Goal: Transaction & Acquisition: Purchase product/service

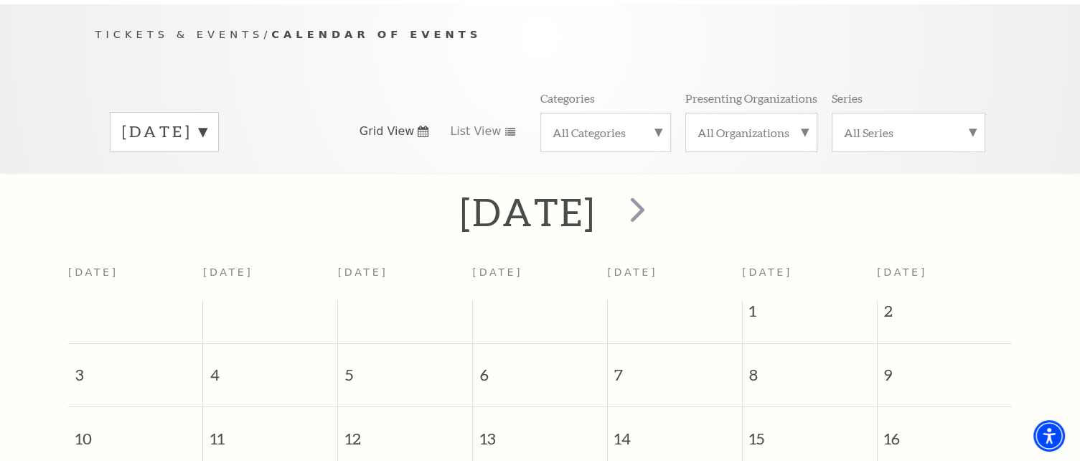
scroll to position [143, 0]
click at [658, 200] on span "next" at bounding box center [637, 207] width 41 height 41
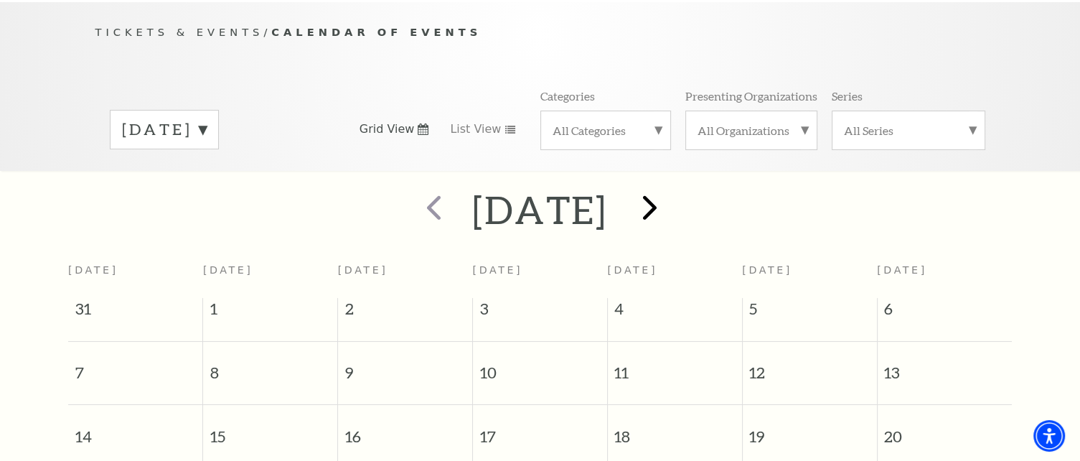
scroll to position [126, 0]
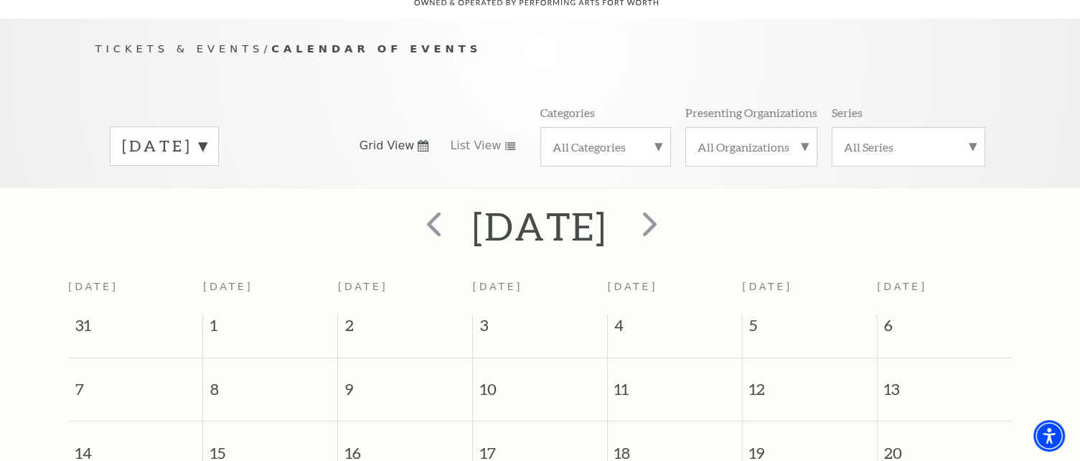
click at [655, 139] on label "All Categories" at bounding box center [606, 146] width 106 height 15
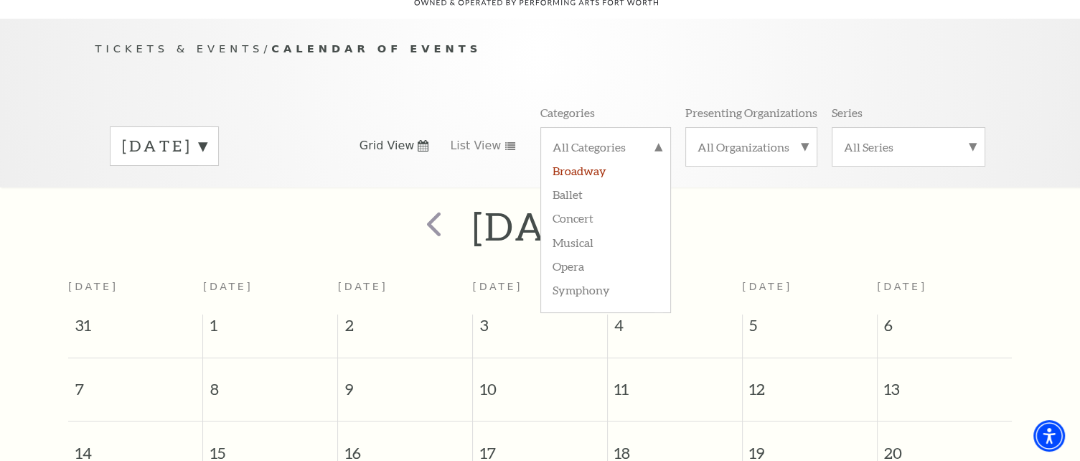
click at [603, 158] on label "Broadway" at bounding box center [606, 170] width 106 height 24
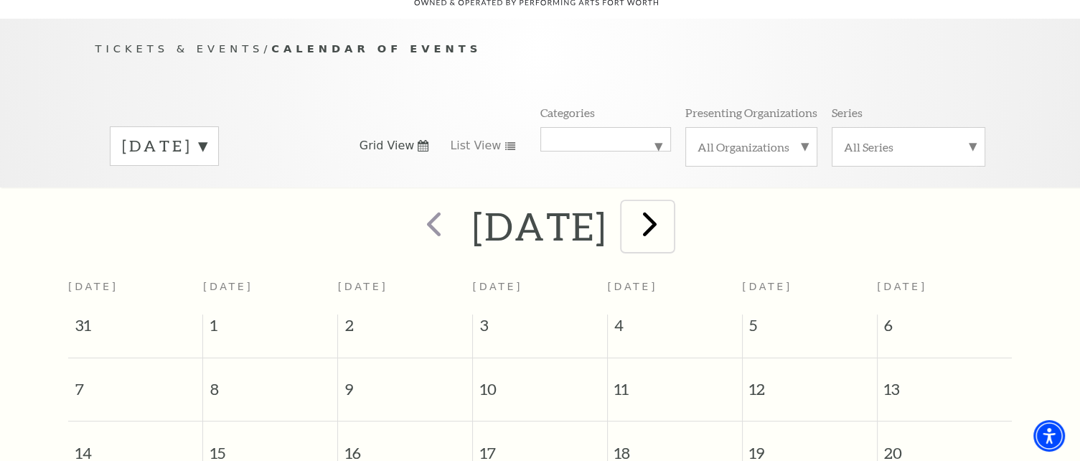
click at [670, 214] on span "next" at bounding box center [650, 223] width 41 height 41
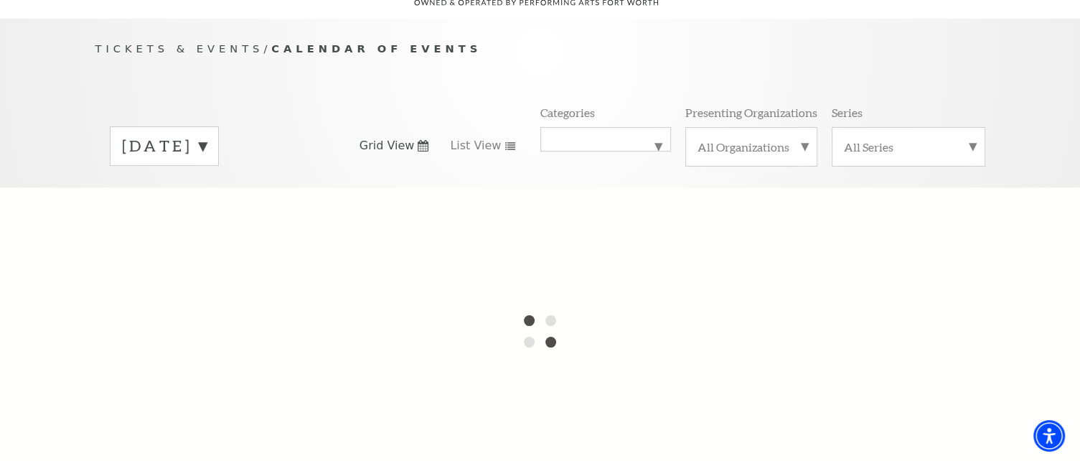
click at [207, 135] on label "September 2025" at bounding box center [164, 146] width 85 height 22
click at [245, 222] on div at bounding box center [540, 330] width 1080 height 287
click at [212, 218] on div at bounding box center [540, 330] width 1080 height 287
click at [207, 161] on label "September 2025" at bounding box center [164, 176] width 85 height 31
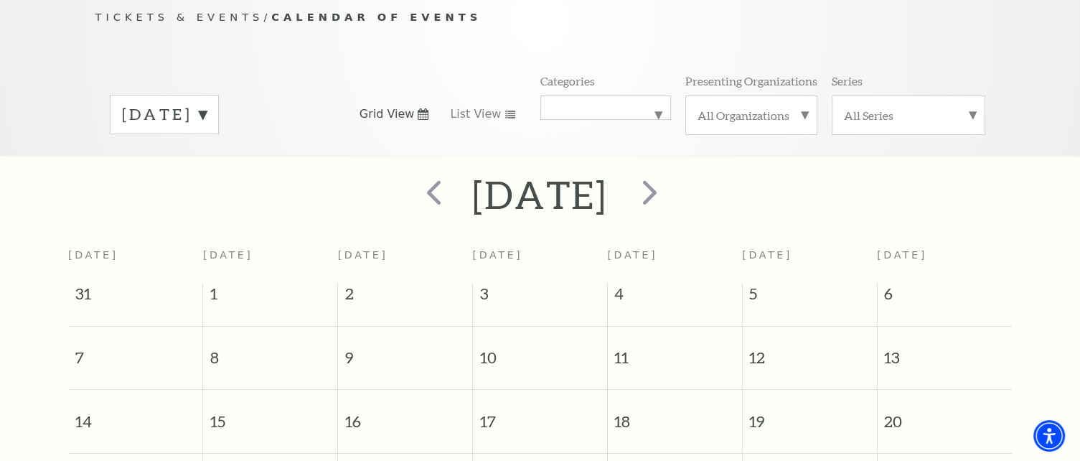
scroll to position [0, 0]
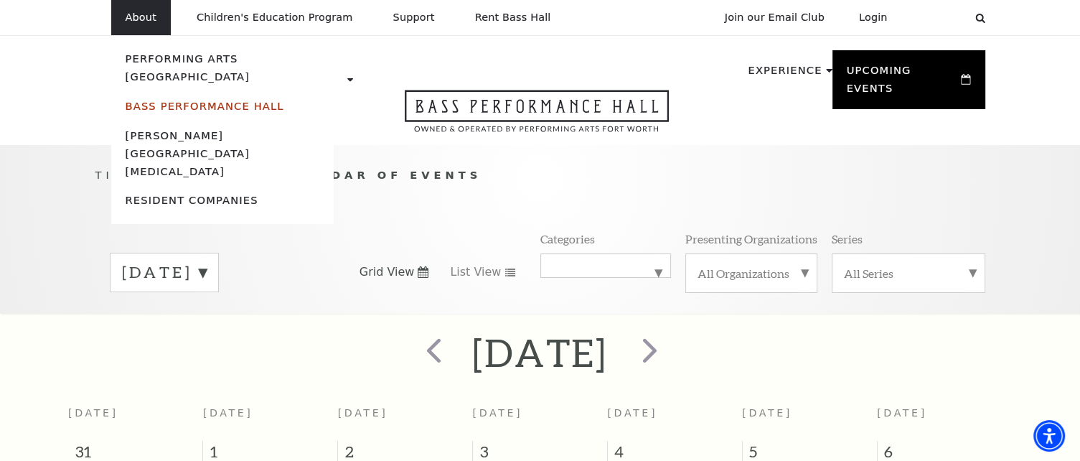
click at [155, 100] on link "Bass Performance Hall" at bounding box center [205, 106] width 159 height 12
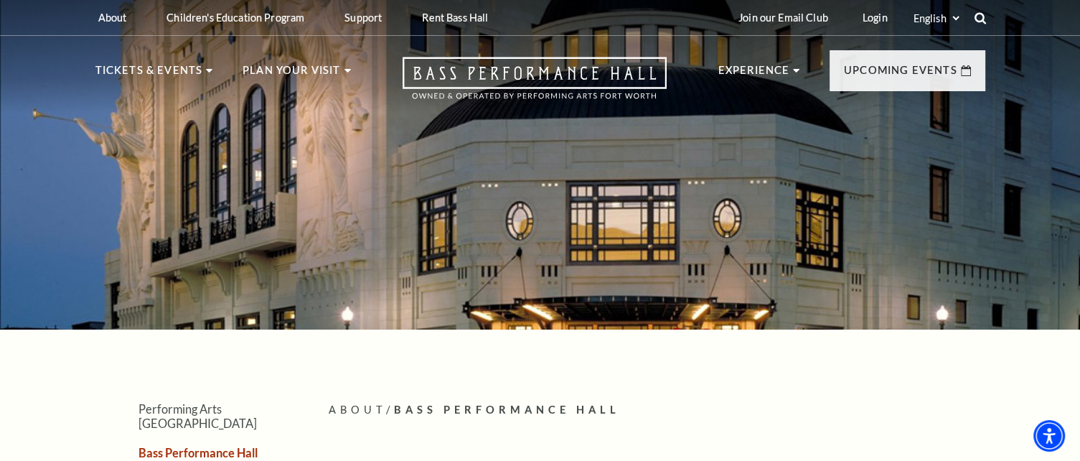
click at [981, 17] on icon at bounding box center [980, 17] width 13 height 13
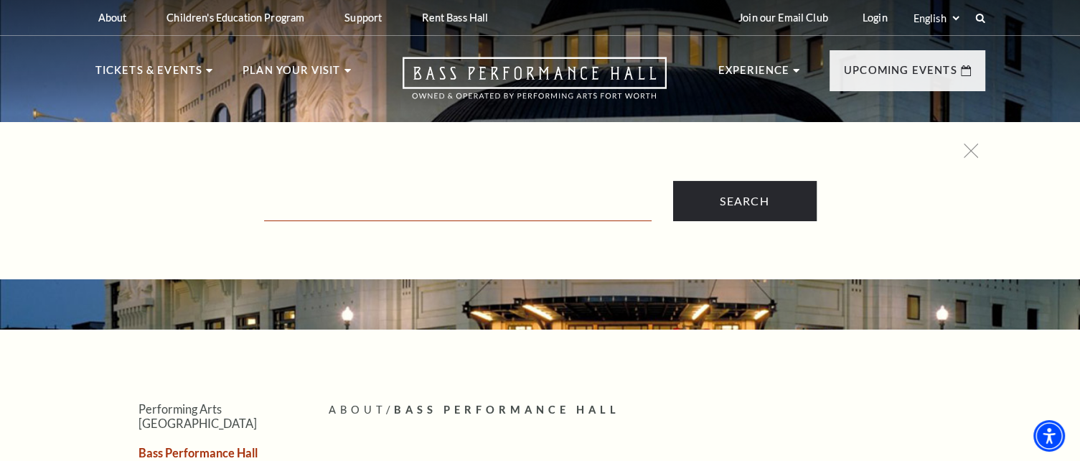
click at [424, 212] on input "Text field" at bounding box center [458, 206] width 388 height 29
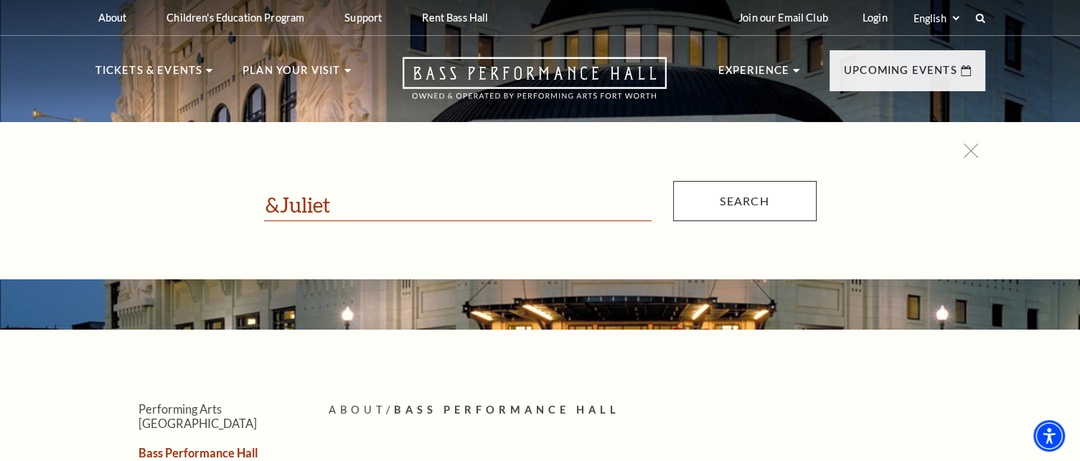
type input "&Juliet"
click at [714, 197] on input "Search" at bounding box center [745, 201] width 144 height 40
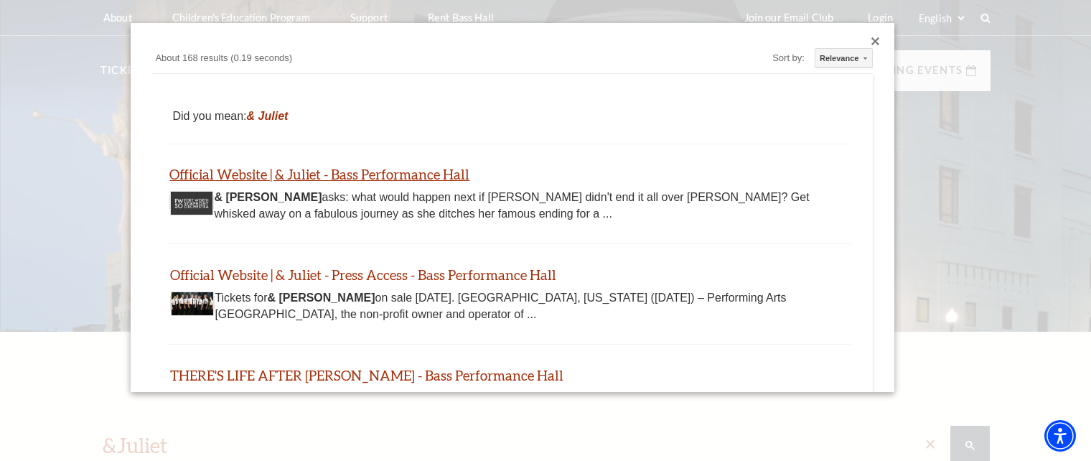
click at [375, 172] on link "Official Website | & Juliet - Bass Performance Hall" at bounding box center [319, 174] width 300 height 17
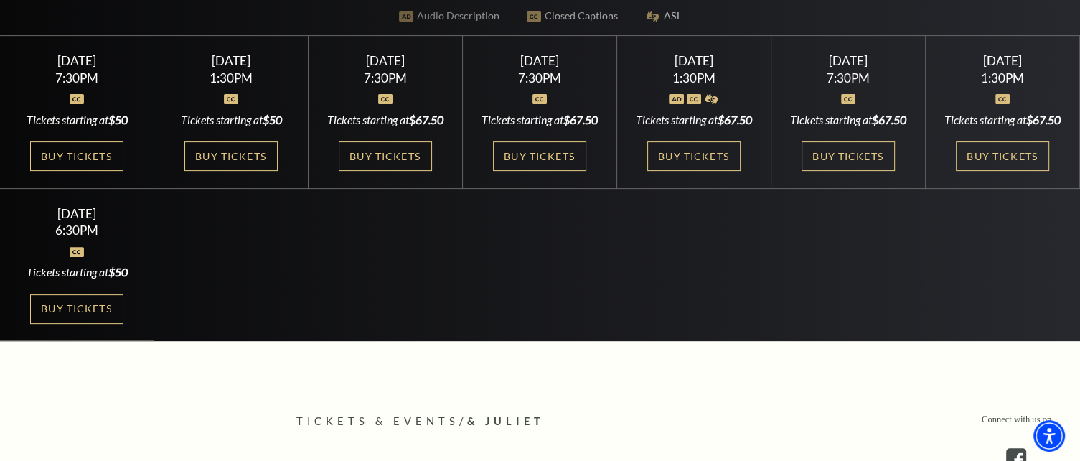
scroll to position [416, 0]
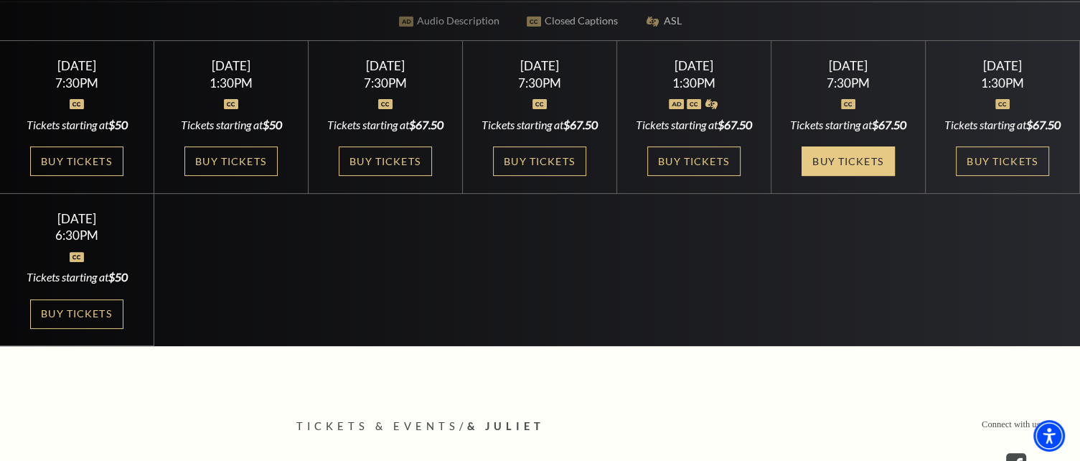
click at [833, 176] on link "Buy Tickets" at bounding box center [848, 160] width 93 height 29
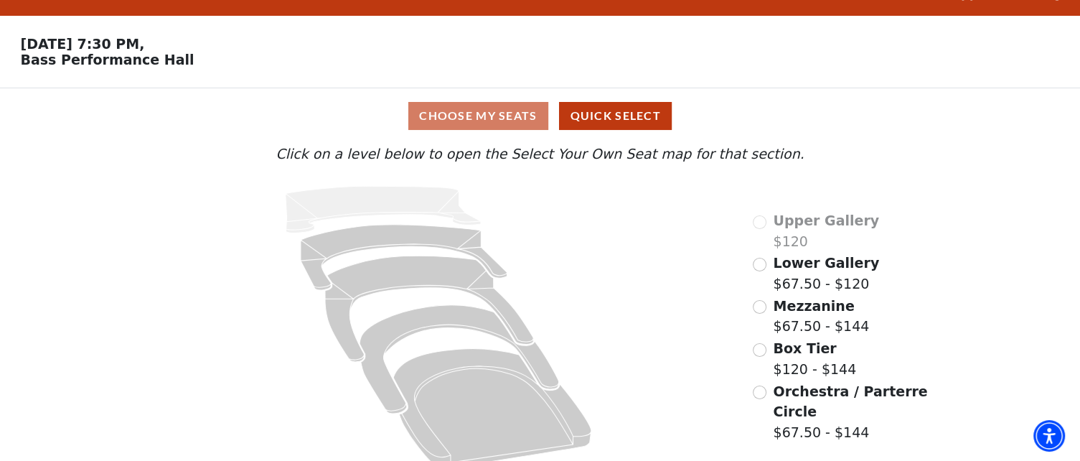
scroll to position [52, 0]
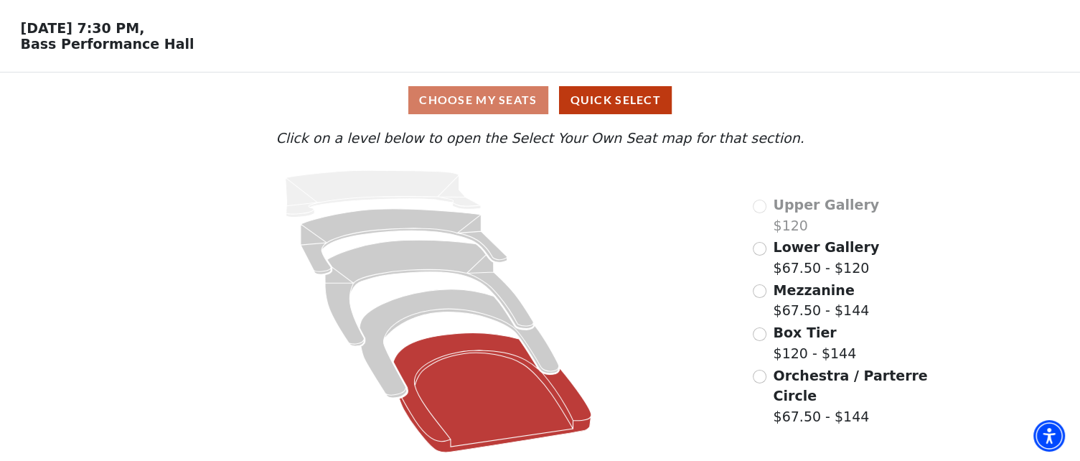
click at [458, 431] on icon at bounding box center [493, 393] width 198 height 120
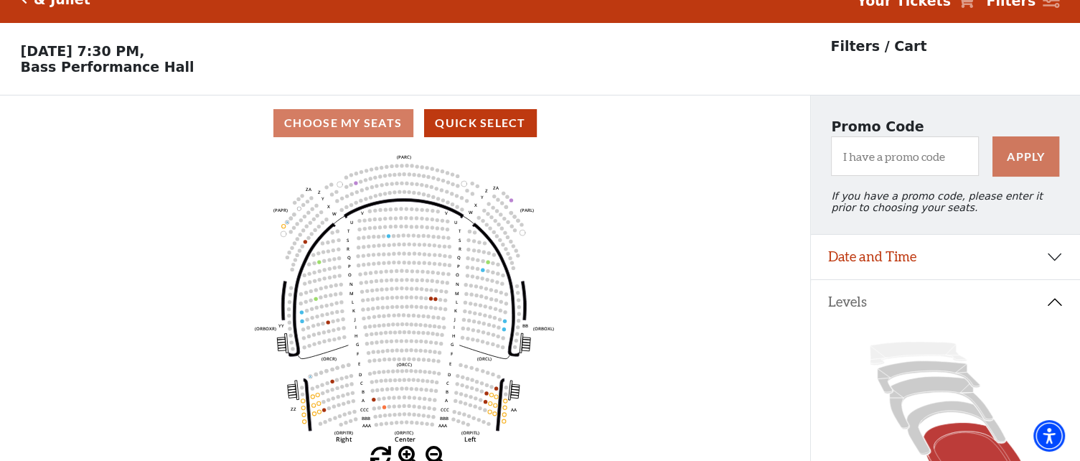
scroll to position [12, 0]
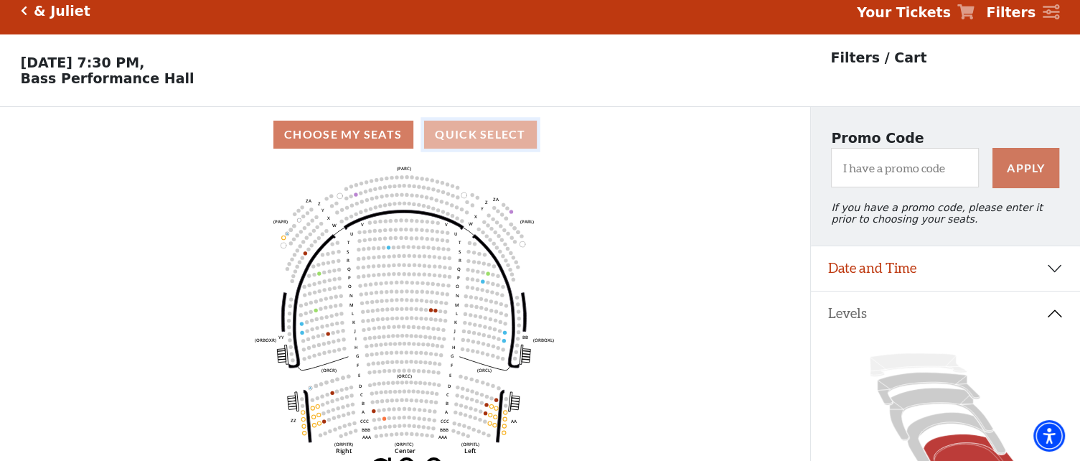
click at [462, 145] on button "Quick Select" at bounding box center [480, 135] width 113 height 28
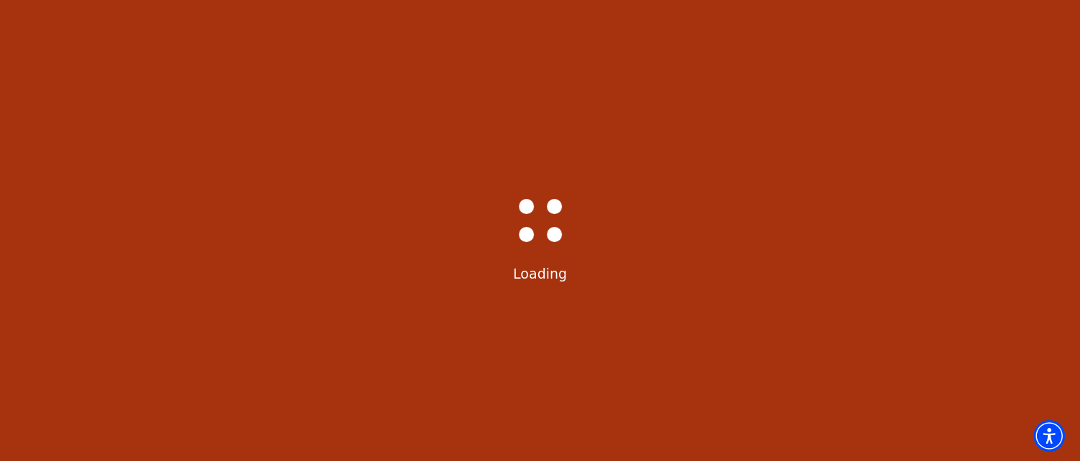
scroll to position [0, 0]
select select "6233"
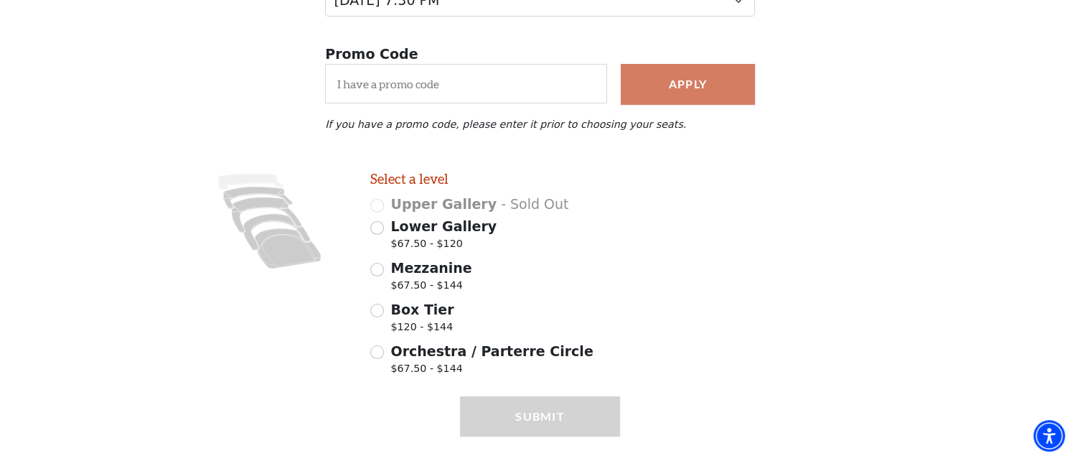
scroll to position [274, 0]
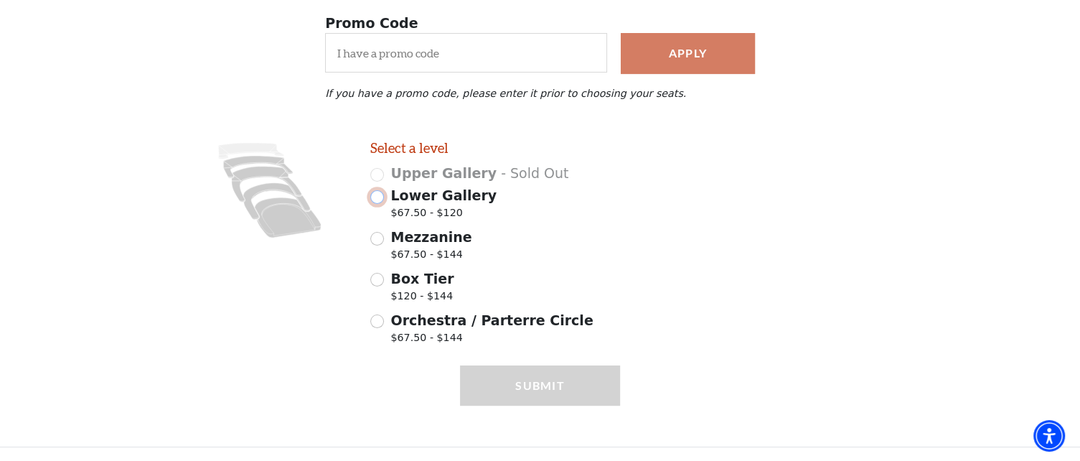
click at [380, 200] on input "Lower Gallery $67.50 - $120" at bounding box center [377, 197] width 14 height 14
radio input "true"
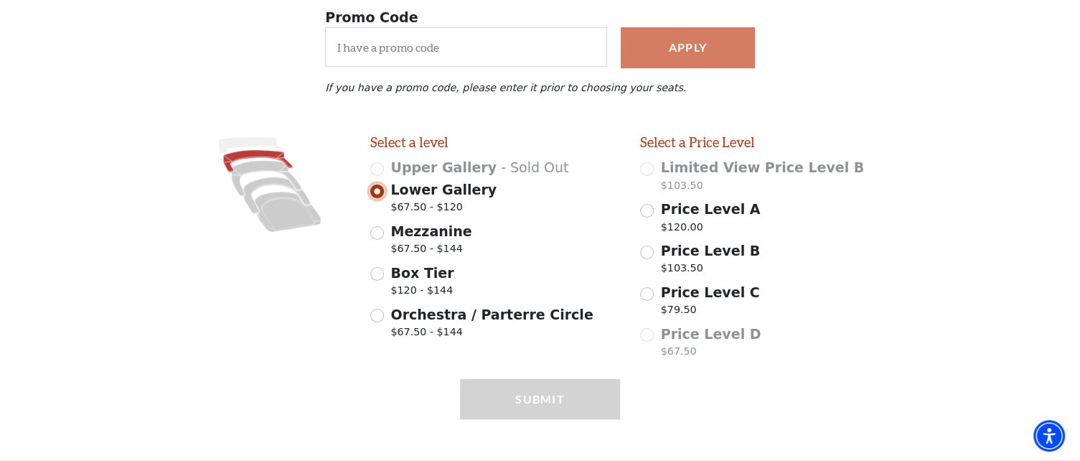
scroll to position [294, 0]
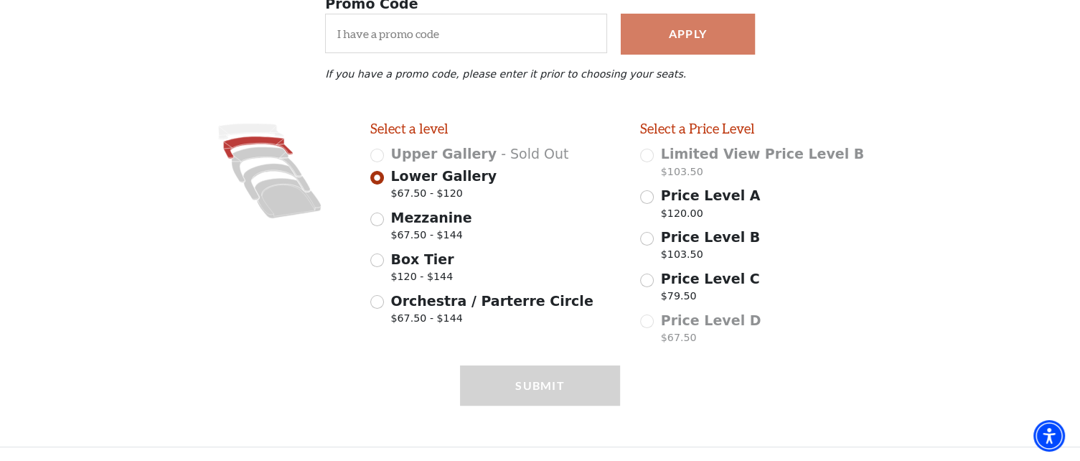
click at [644, 315] on div "Price Level D $67.50" at bounding box center [765, 330] width 250 height 40
click at [377, 222] on input "Mezzanine $67.50 - $144" at bounding box center [377, 219] width 14 height 14
radio input "true"
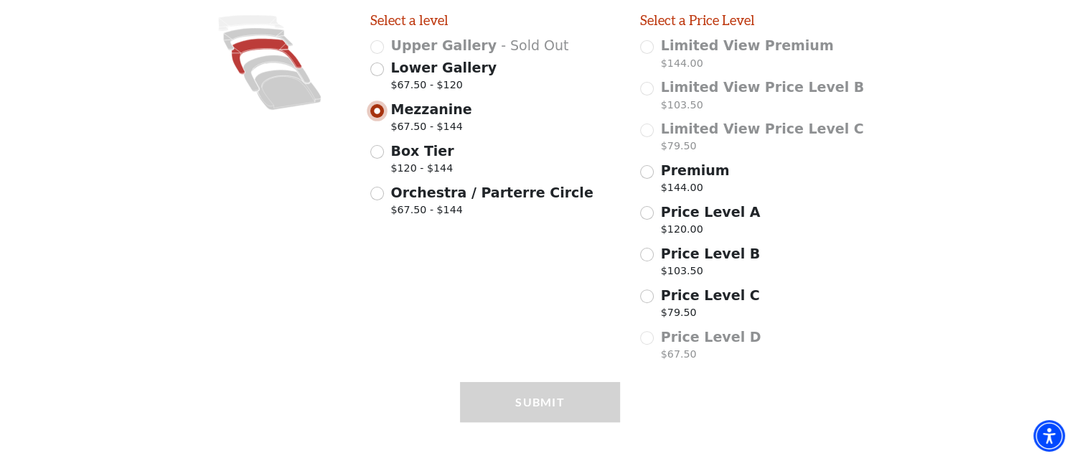
scroll to position [413, 0]
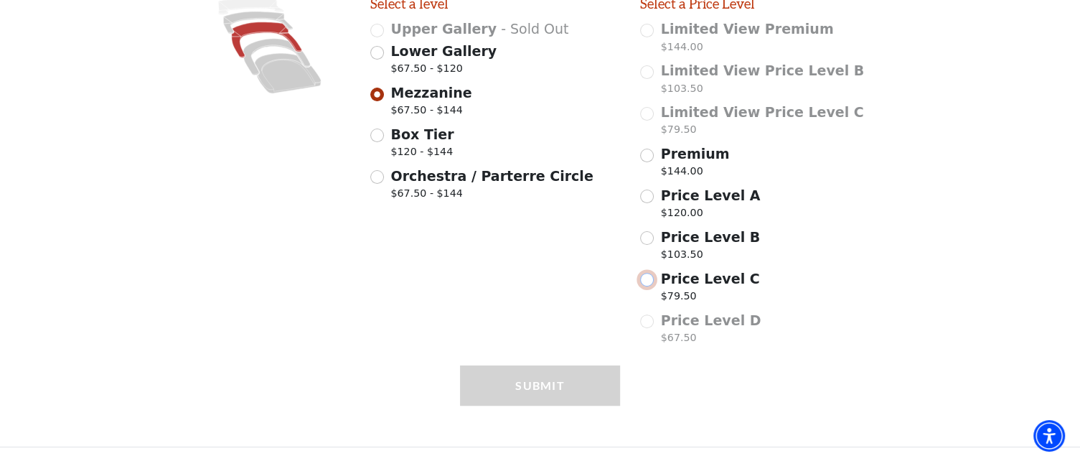
click at [649, 284] on input "Price Level C $79.50" at bounding box center [647, 280] width 14 height 14
radio input "true"
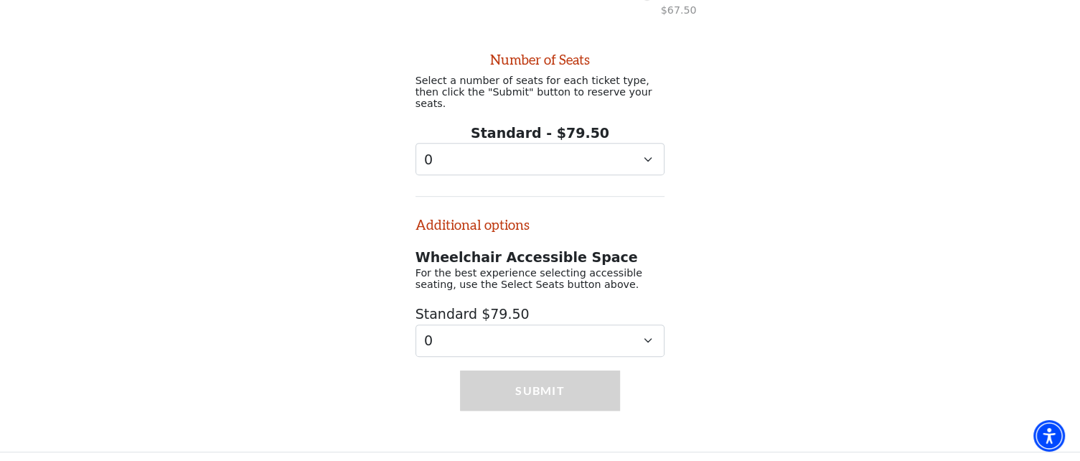
scroll to position [746, 0]
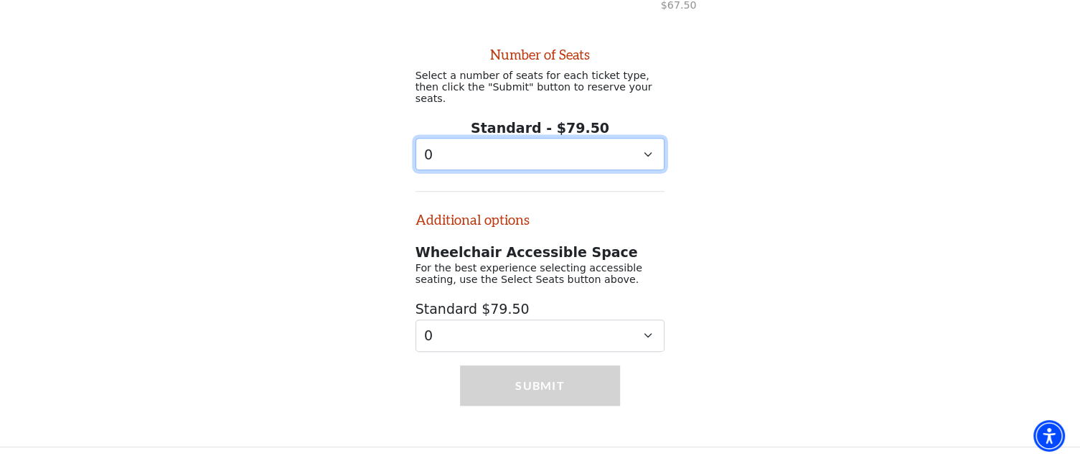
click at [649, 149] on select "0 1 2 3 4 5 6 7 8 9" at bounding box center [541, 154] width 250 height 32
select select "5"
click at [416, 138] on select "0 1 2 3 4 5 6 7 8 9" at bounding box center [541, 154] width 250 height 32
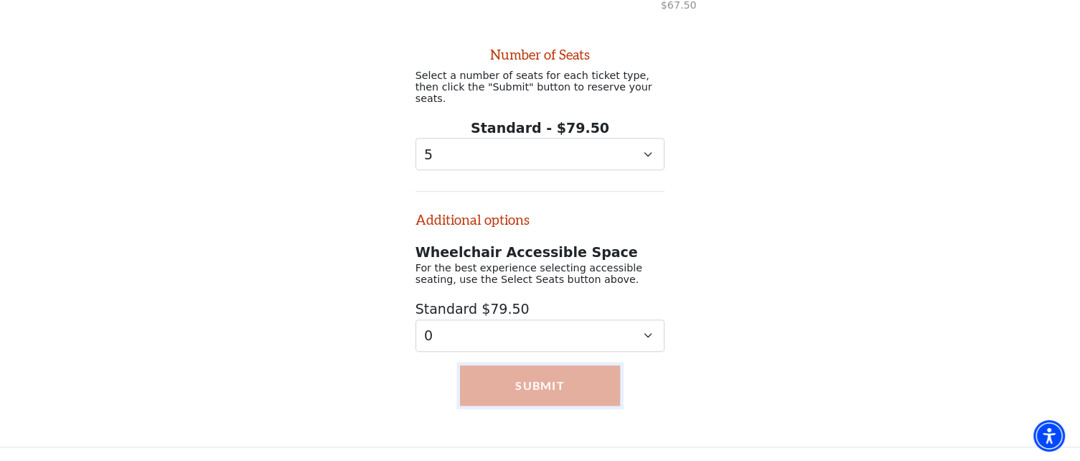
click at [561, 385] on button "Submit" at bounding box center [539, 385] width 159 height 40
click at [500, 373] on button "Submit" at bounding box center [539, 385] width 159 height 40
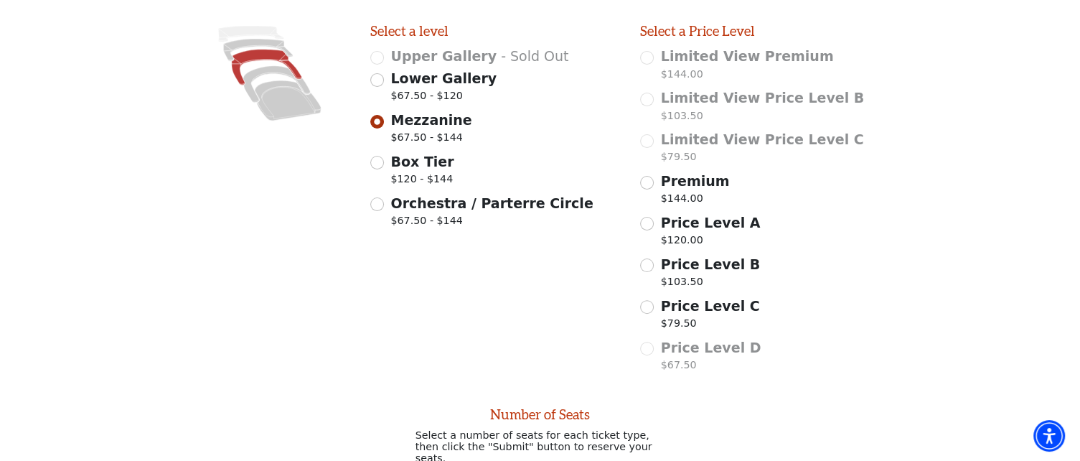
scroll to position [375, 0]
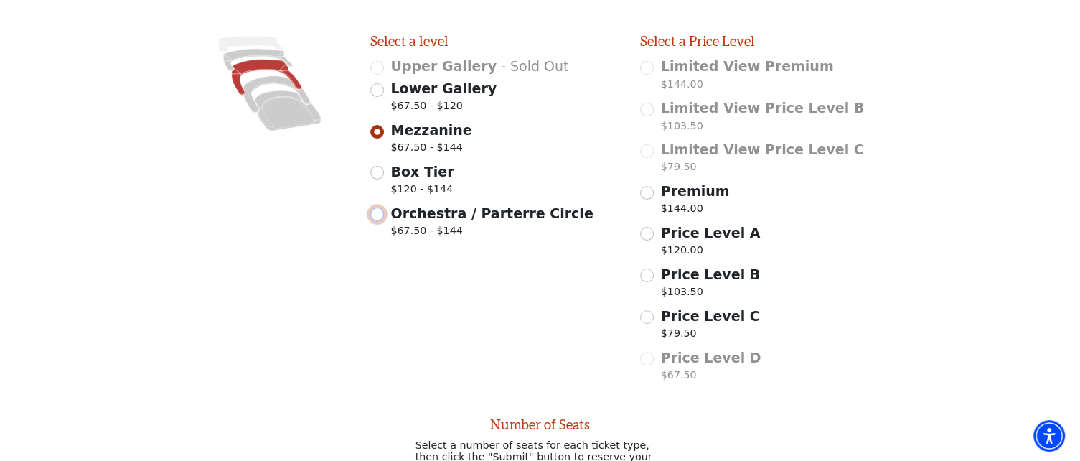
click at [380, 221] on input "Orchestra / Parterre Circle $67.50 - $144" at bounding box center [377, 214] width 14 height 14
radio input "true"
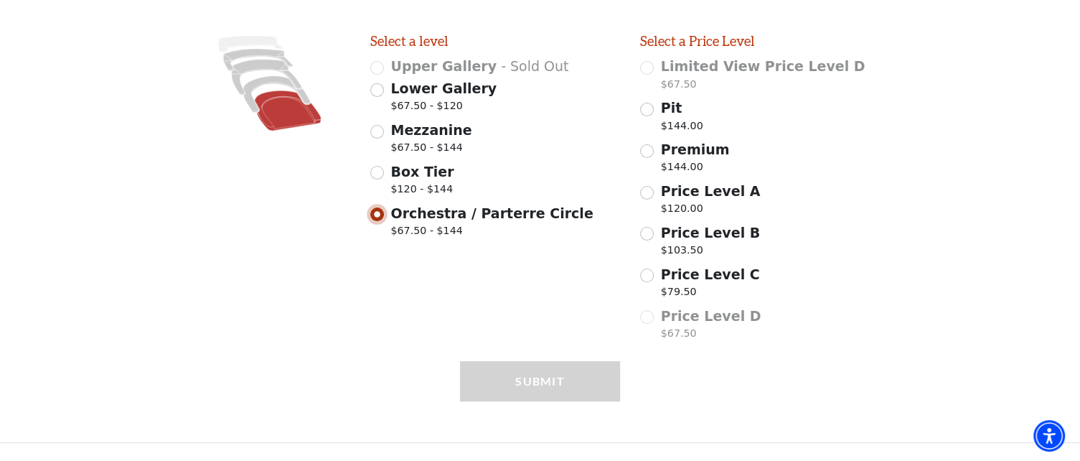
scroll to position [413, 0]
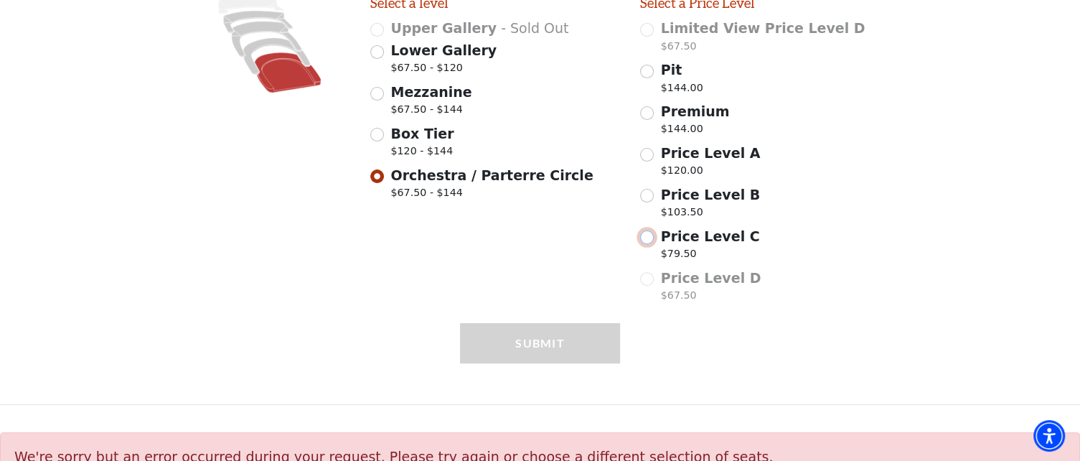
click at [644, 244] on input "Price Level C $79.50" at bounding box center [647, 237] width 14 height 14
radio input "true"
select select "5"
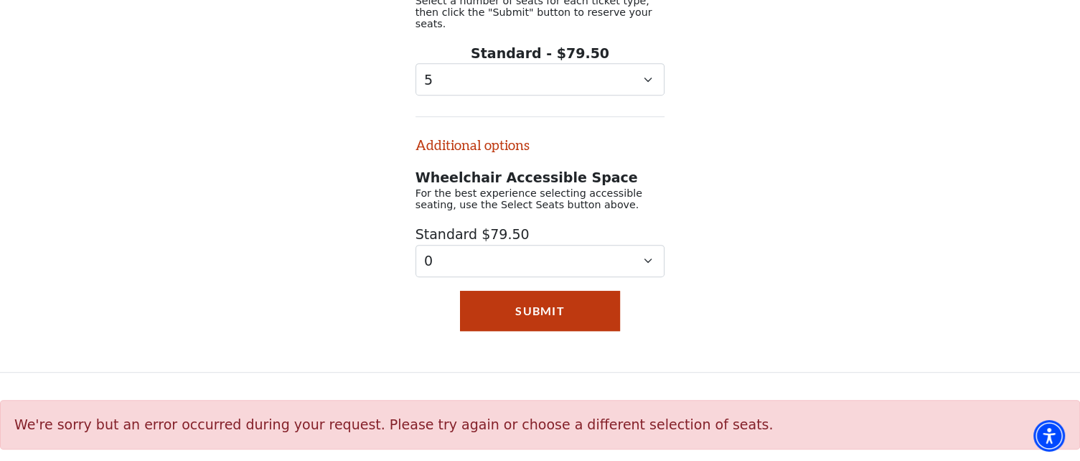
scroll to position [780, 0]
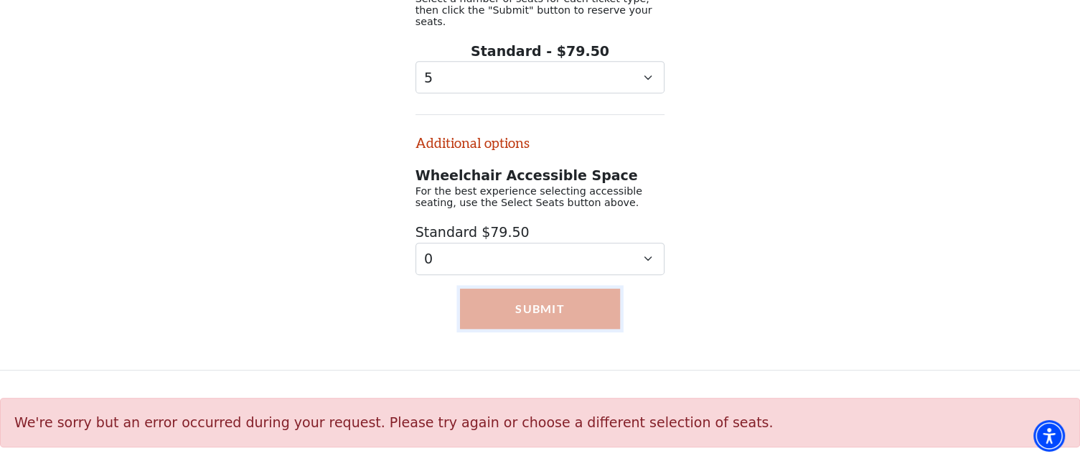
click at [542, 312] on button "Submit" at bounding box center [539, 309] width 159 height 40
click at [525, 319] on button "Submit" at bounding box center [539, 309] width 159 height 40
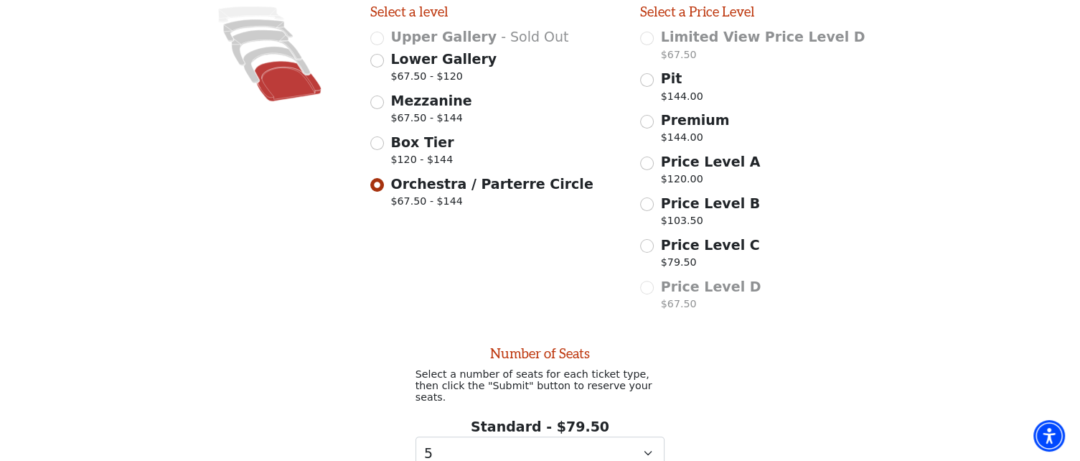
scroll to position [367, 0]
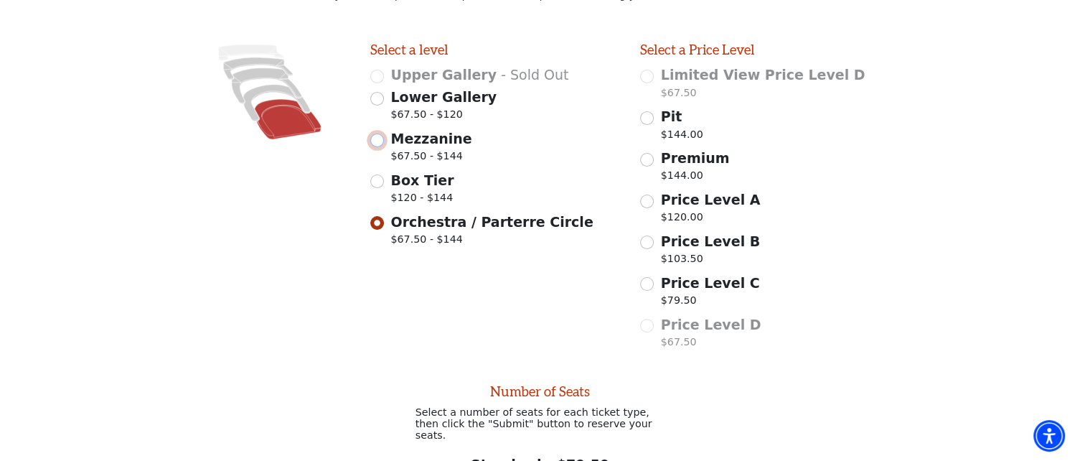
click at [375, 147] on input "Mezzanine $67.50 - $144" at bounding box center [377, 141] width 14 height 14
radio input "true"
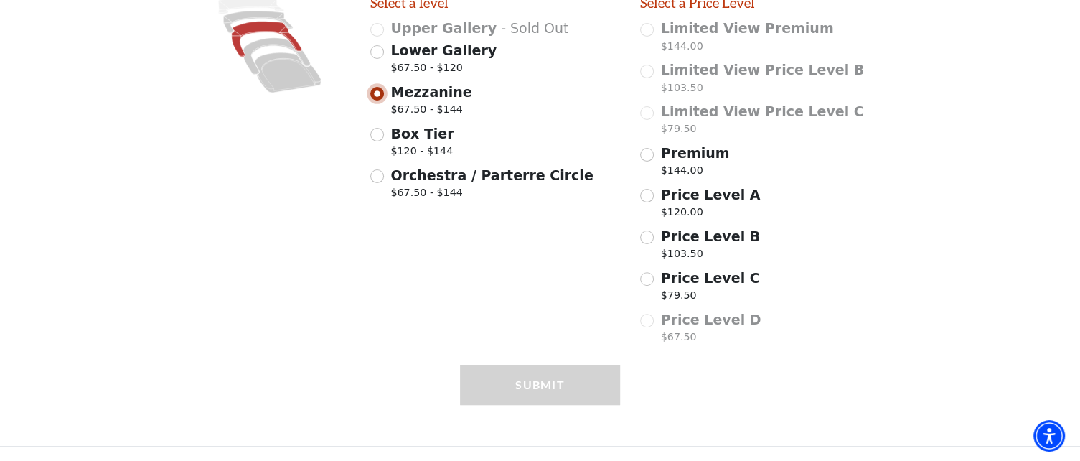
scroll to position [413, 0]
click at [646, 240] on input "Price Level B $103.50" at bounding box center [647, 237] width 14 height 14
radio input "true"
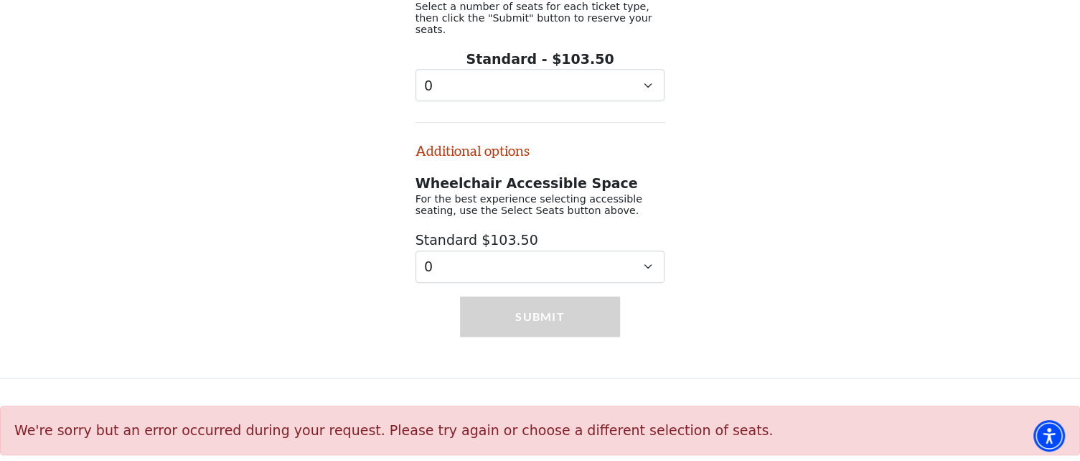
scroll to position [821, 0]
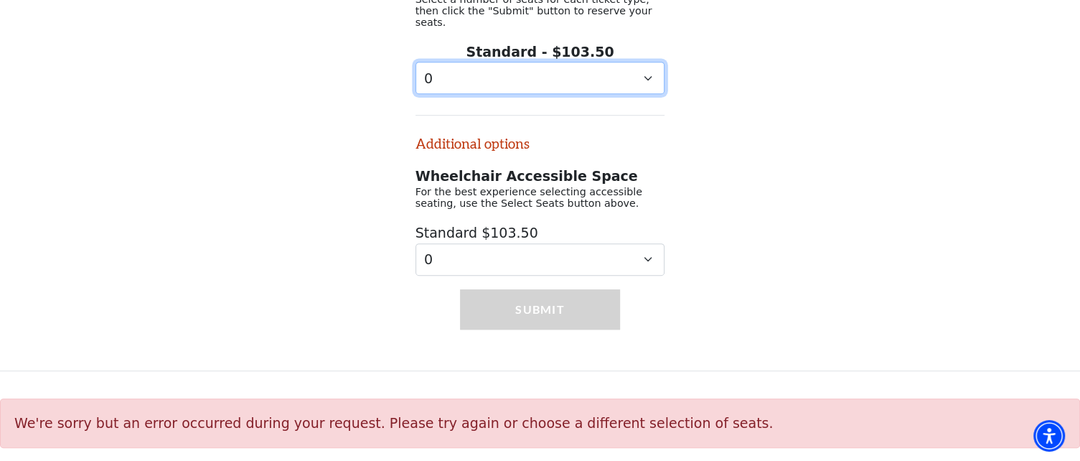
click at [620, 78] on select "0 1 2 3 4 5 6 7 8 9" at bounding box center [541, 78] width 250 height 32
select select "4"
click at [416, 62] on select "0 1 2 3 4 5 6 7 8 9" at bounding box center [541, 78] width 250 height 32
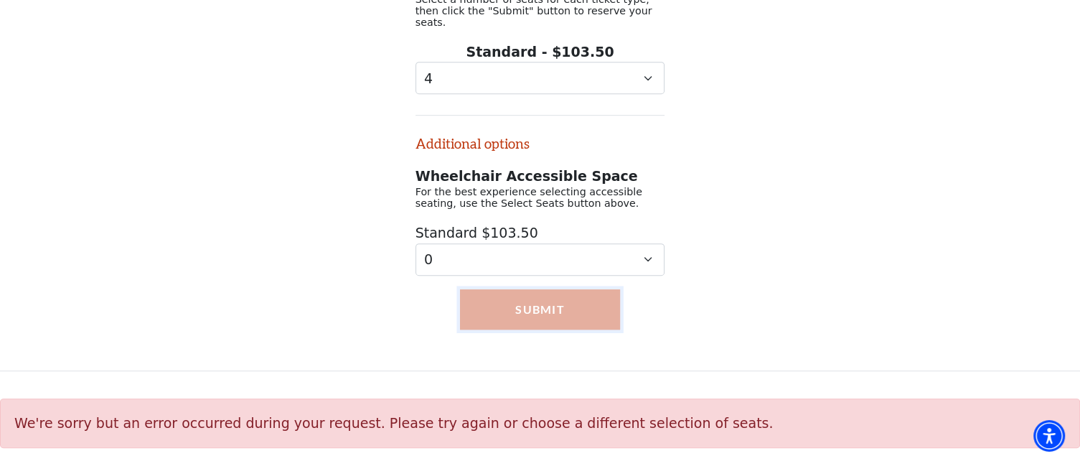
click at [534, 305] on button "Submit" at bounding box center [539, 309] width 159 height 40
